Goal: Navigation & Orientation: Find specific page/section

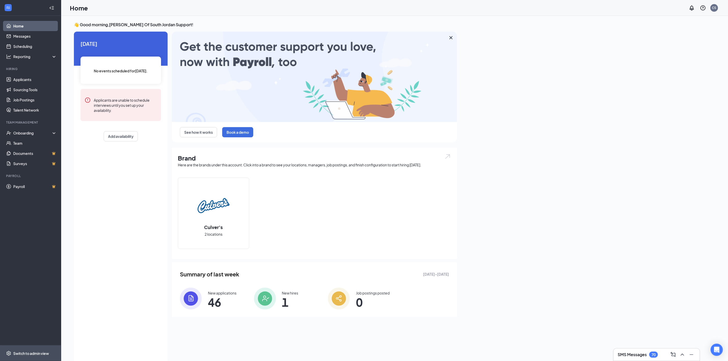
click at [25, 352] on div "Switch to admin view" at bounding box center [31, 353] width 36 height 5
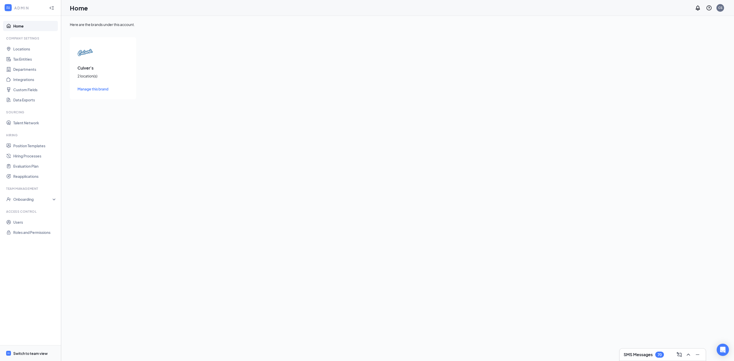
click at [19, 355] on div "Switch to team view" at bounding box center [30, 353] width 34 height 5
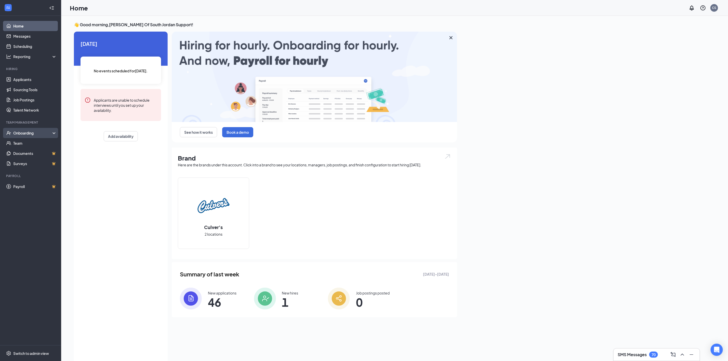
click at [40, 131] on div "Onboarding" at bounding box center [32, 132] width 39 height 5
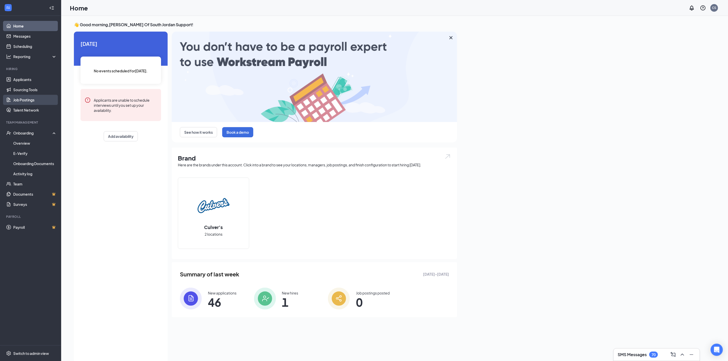
click at [38, 101] on link "Job Postings" at bounding box center [35, 100] width 44 height 10
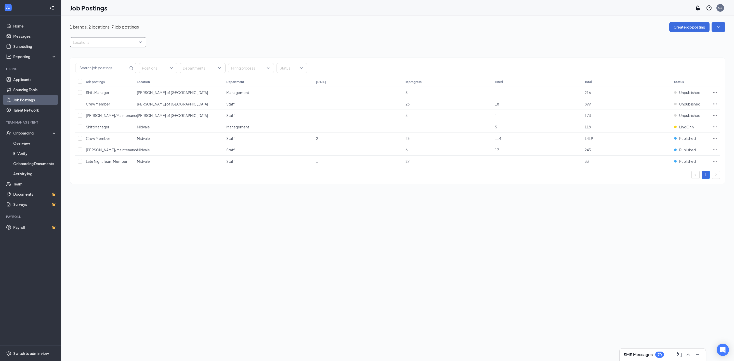
click at [135, 42] on div at bounding box center [105, 42] width 69 height 8
click at [112, 69] on span "[PERSON_NAME] of [GEOGRAPHIC_DATA]" at bounding box center [116, 67] width 71 height 5
click at [307, 213] on div "3 job postings Create job posting Locations (1) Positions Departments Hiring pr…" at bounding box center [397, 188] width 673 height 345
